Goal: Information Seeking & Learning: Learn about a topic

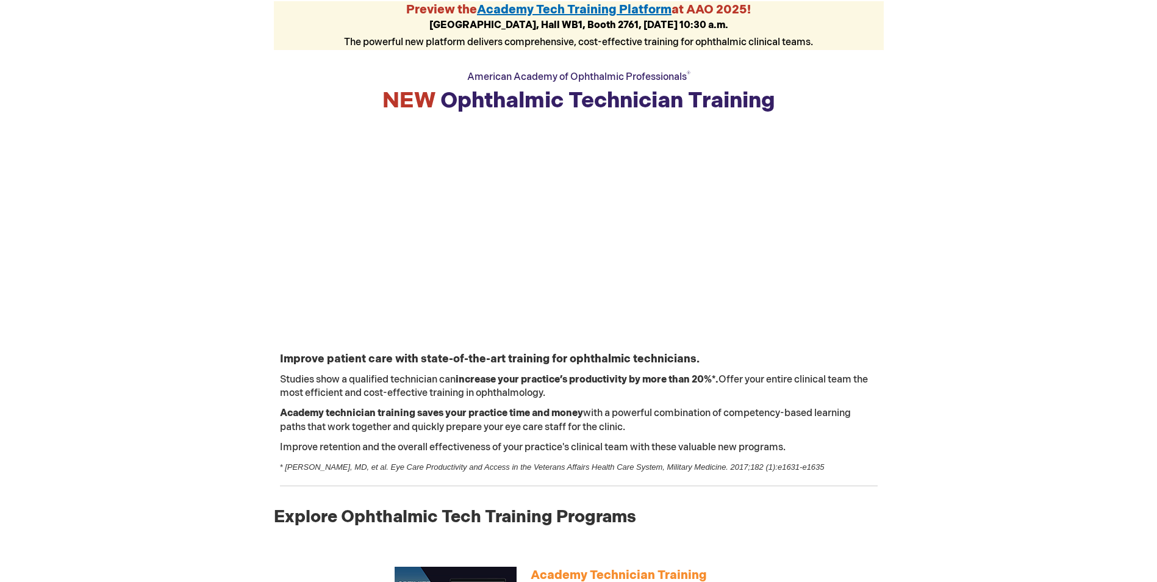
scroll to position [61, 0]
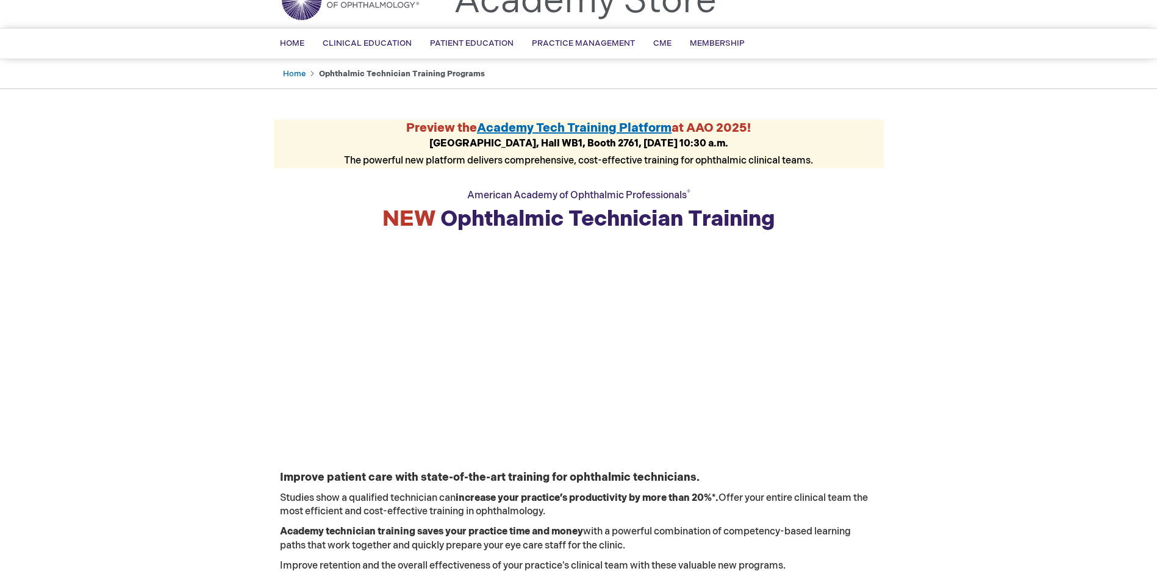
click at [582, 129] on span "Academy Tech Training Platform" at bounding box center [574, 128] width 194 height 15
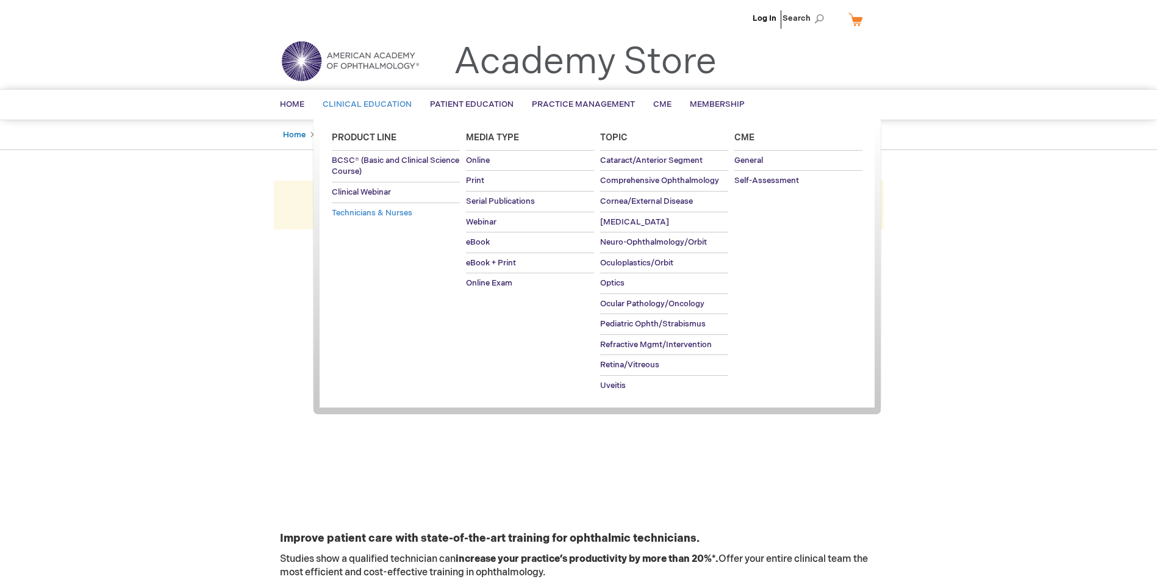
click at [377, 212] on span "Technicians & Nurses" at bounding box center [372, 213] width 80 height 10
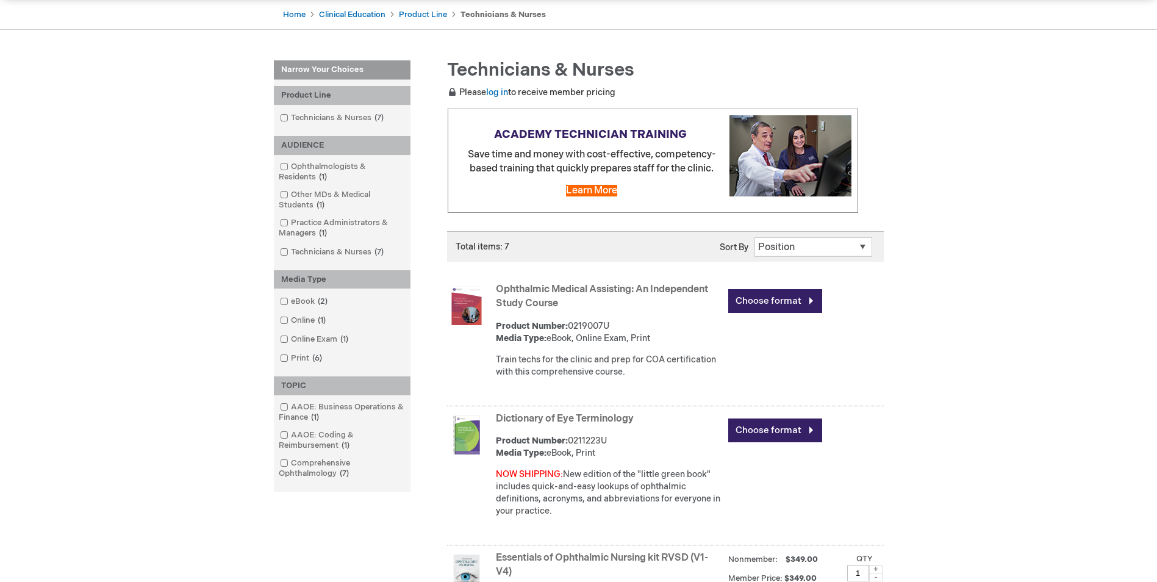
scroll to position [122, 0]
click at [593, 190] on span "Learn More" at bounding box center [591, 190] width 51 height 12
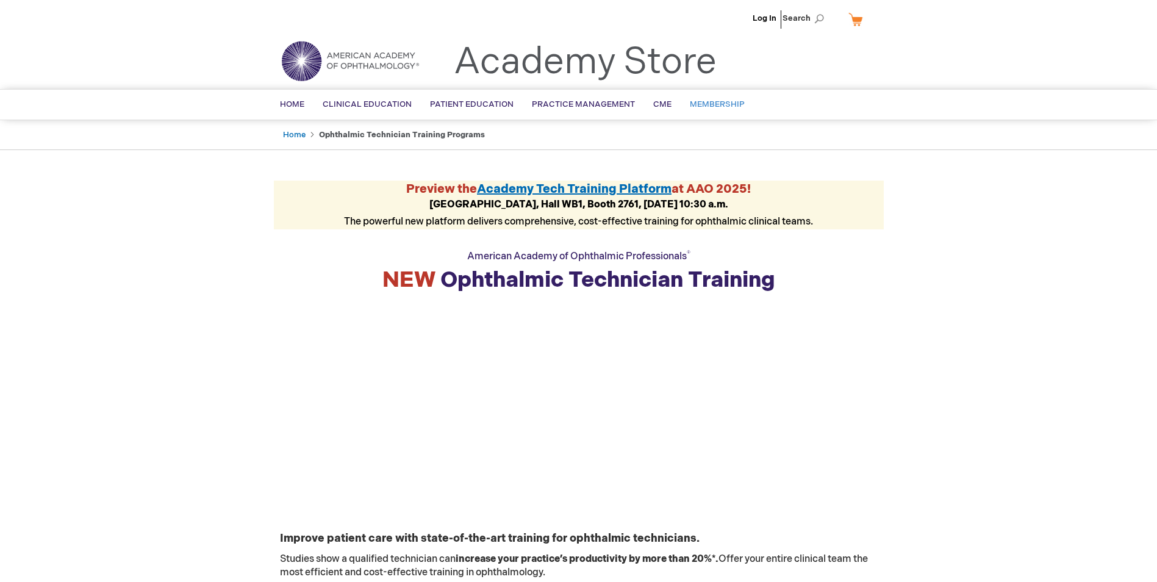
click at [716, 104] on span "Membership" at bounding box center [717, 104] width 55 height 10
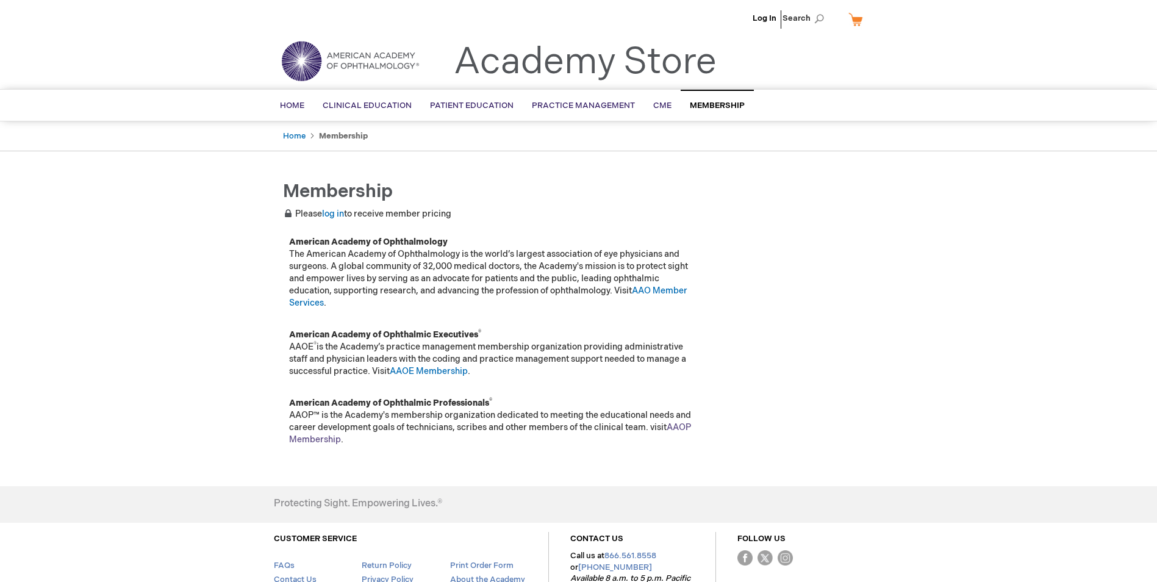
click at [684, 427] on link "AAOP Membership" at bounding box center [490, 433] width 402 height 23
